Goal: Transaction & Acquisition: Purchase product/service

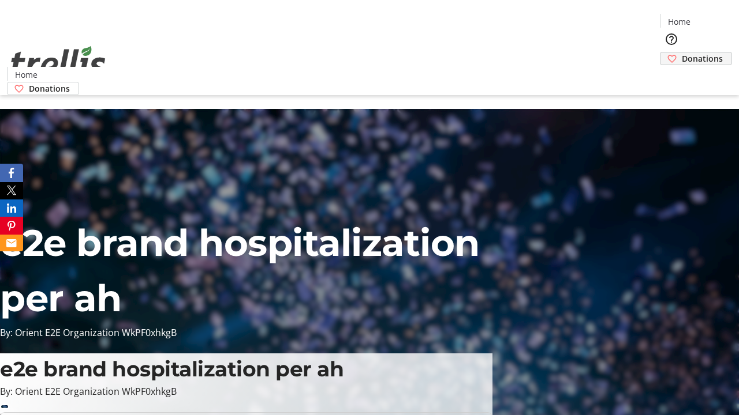
click at [682, 53] on span "Donations" at bounding box center [702, 59] width 41 height 12
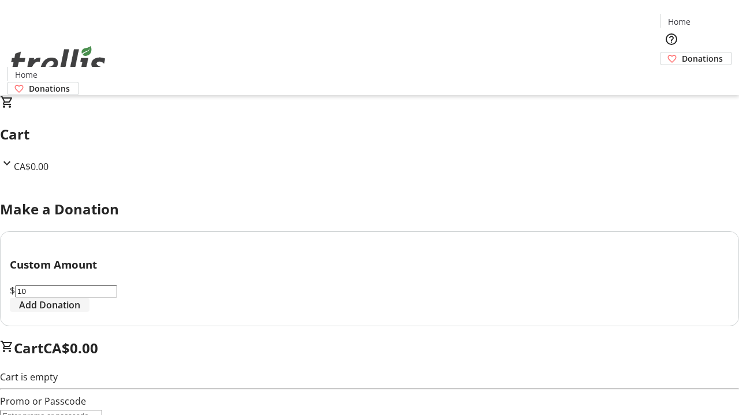
click at [80, 312] on span "Add Donation" at bounding box center [49, 305] width 61 height 14
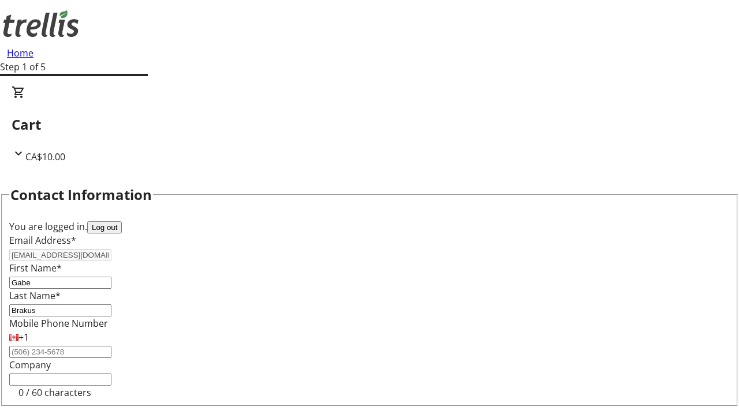
select select "CA"
type input "Kelowna"
select select "BC"
type input "Kelowna"
type input "V1Y 0C2"
